Goal: Task Accomplishment & Management: Manage account settings

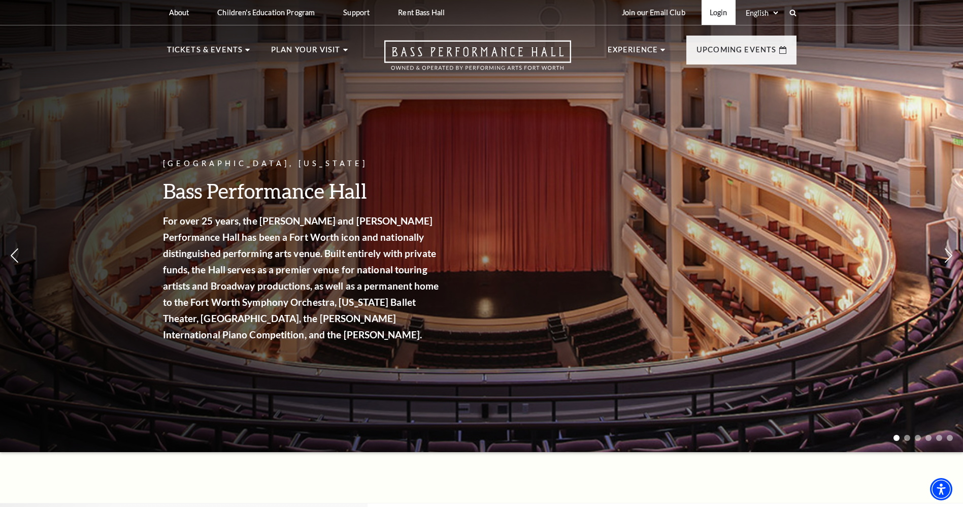
click at [709, 11] on link "Login" at bounding box center [719, 12] width 34 height 25
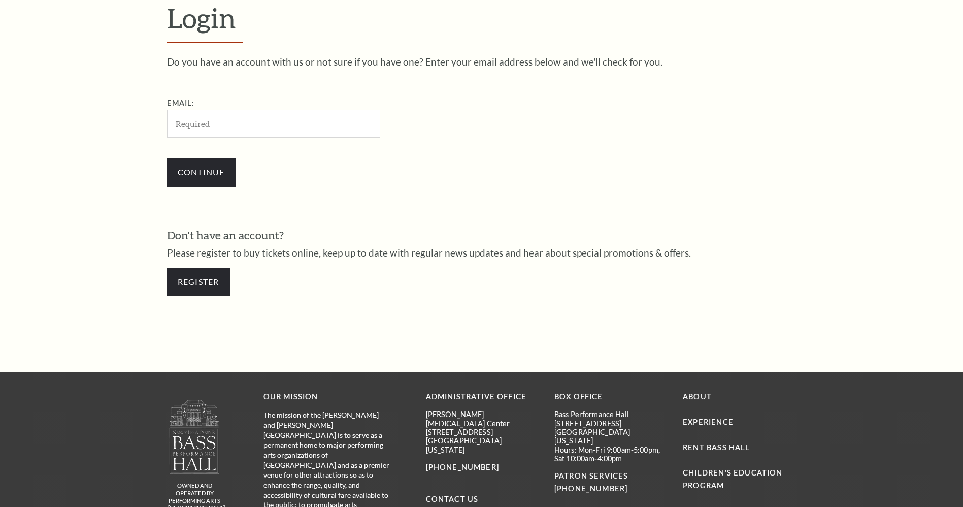
scroll to position [339, 0]
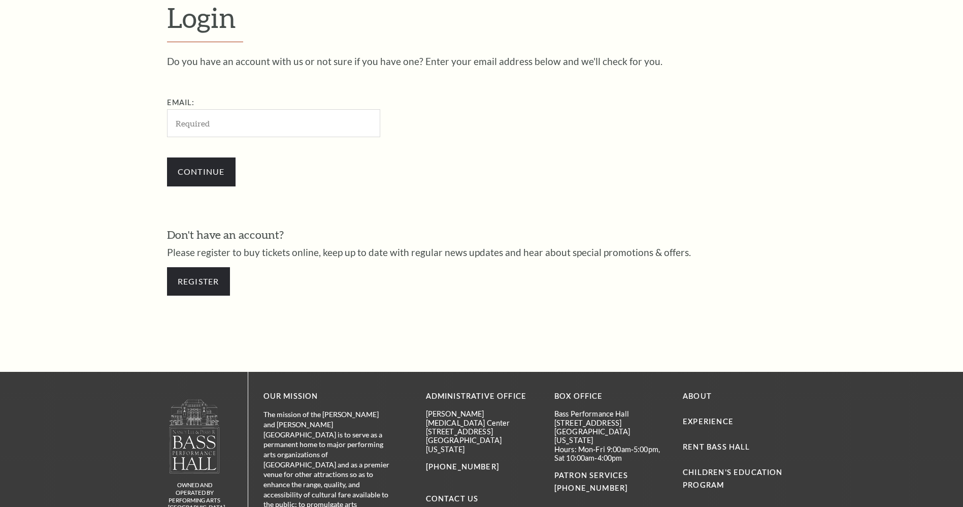
scroll to position [339, 0]
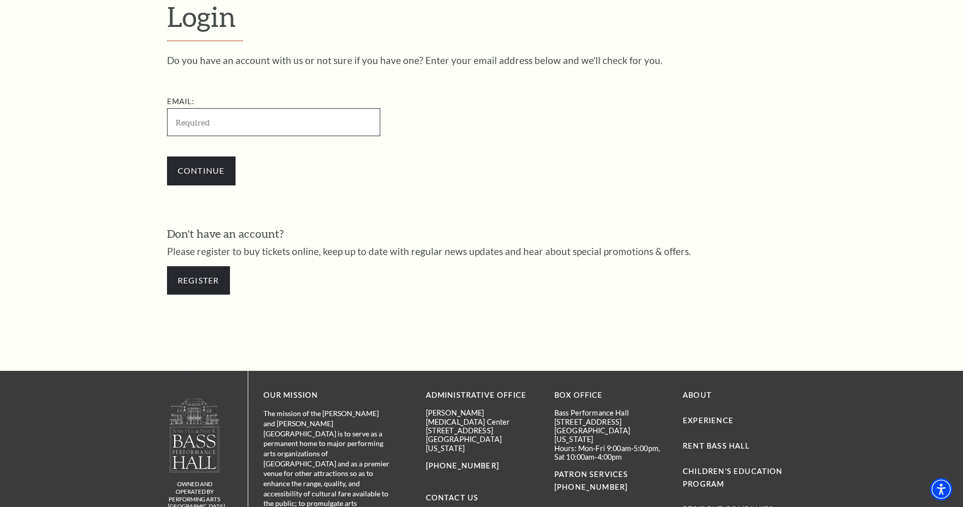
click at [243, 118] on input "Email:" at bounding box center [273, 122] width 213 height 28
paste input "jerblatche1348@gmail.com"
type input "jerblatche1348@gmail.com"
click at [210, 169] on input "Continue" at bounding box center [201, 170] width 69 height 28
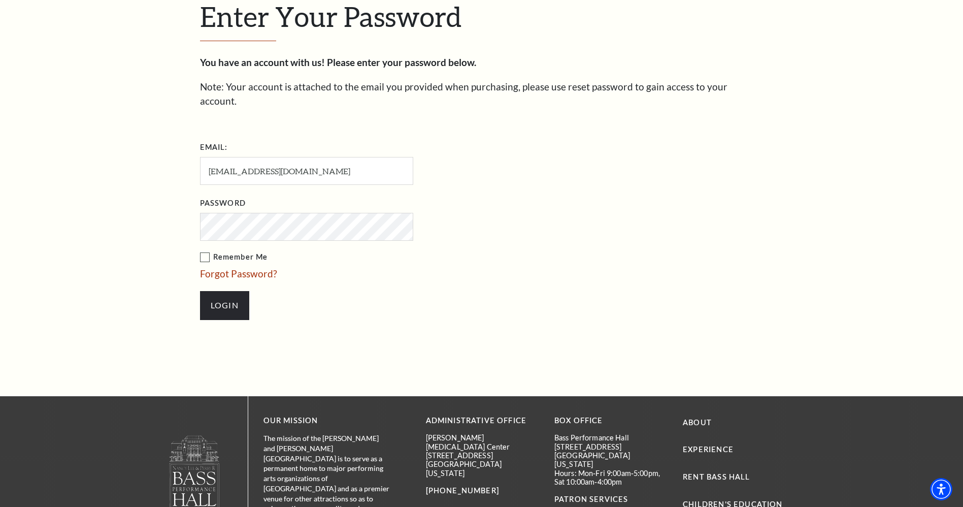
click at [200, 291] on input "Login" at bounding box center [224, 305] width 49 height 28
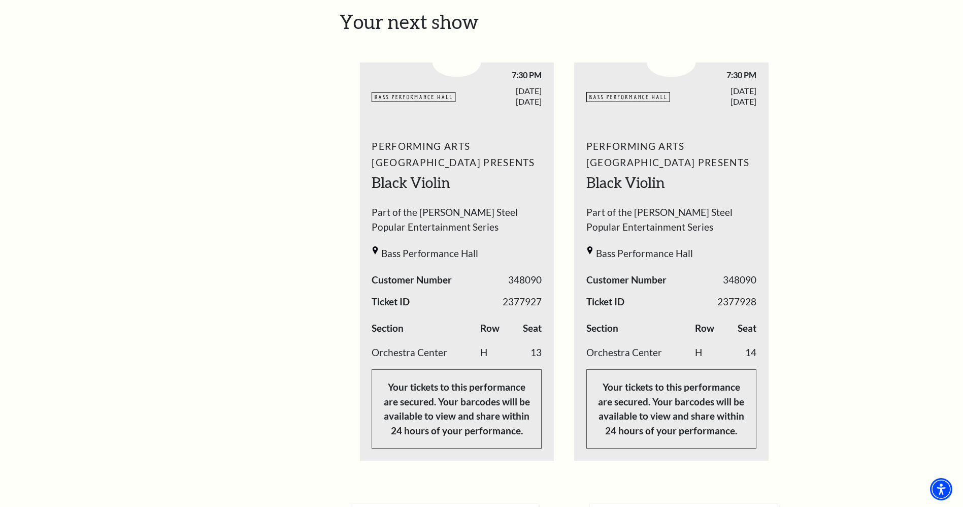
scroll to position [439, 0]
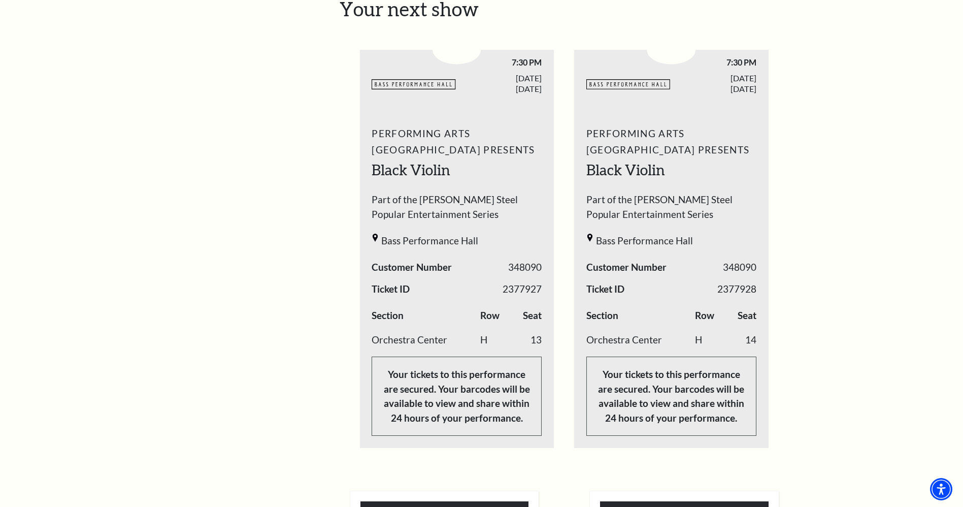
drag, startPoint x: 593, startPoint y: 286, endPoint x: 807, endPoint y: 360, distance: 226.0
click at [807, 360] on div "My Account Home My Profile Upcoming Performances Past Performances Loading... M…" at bounding box center [481, 303] width 963 height 1427
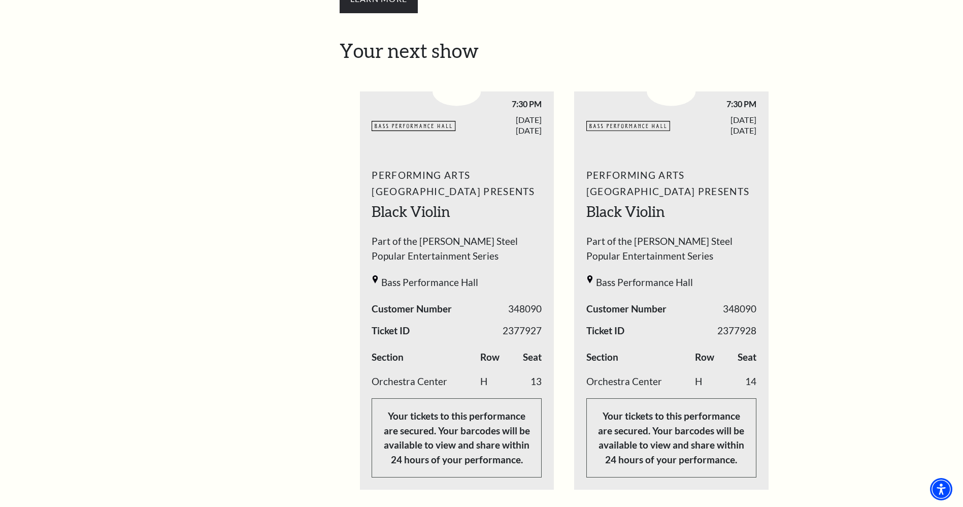
scroll to position [397, 0]
